Goal: Book appointment/travel/reservation

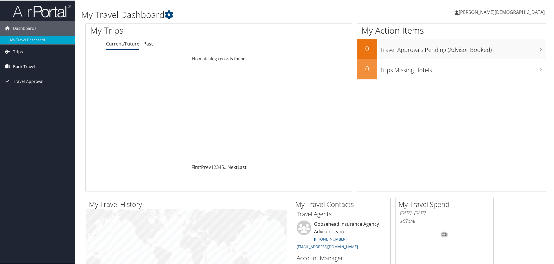
click at [20, 66] on span "Book Travel" at bounding box center [24, 66] width 22 height 14
click at [20, 95] on link "Book/Manage Online Trips" at bounding box center [37, 95] width 75 height 9
